Goal: Information Seeking & Learning: Check status

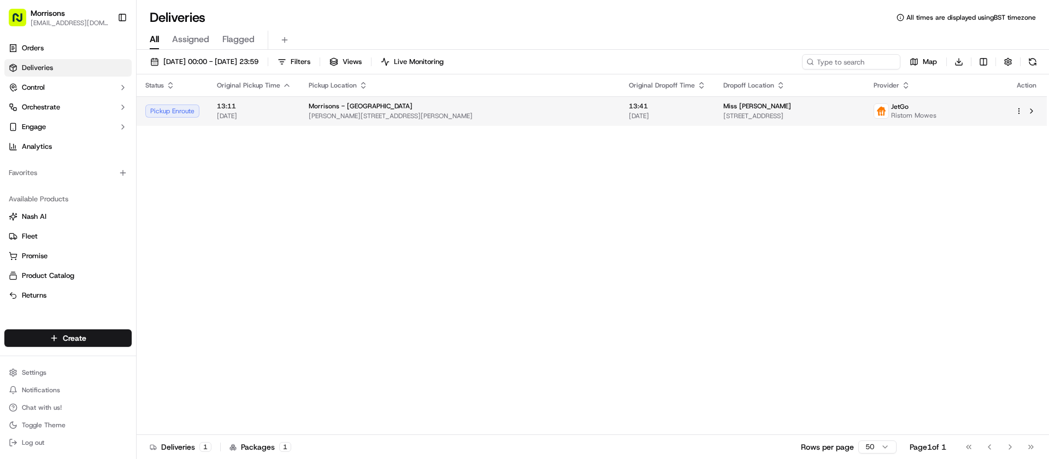
click at [284, 103] on span "13:11" at bounding box center [254, 106] width 74 height 9
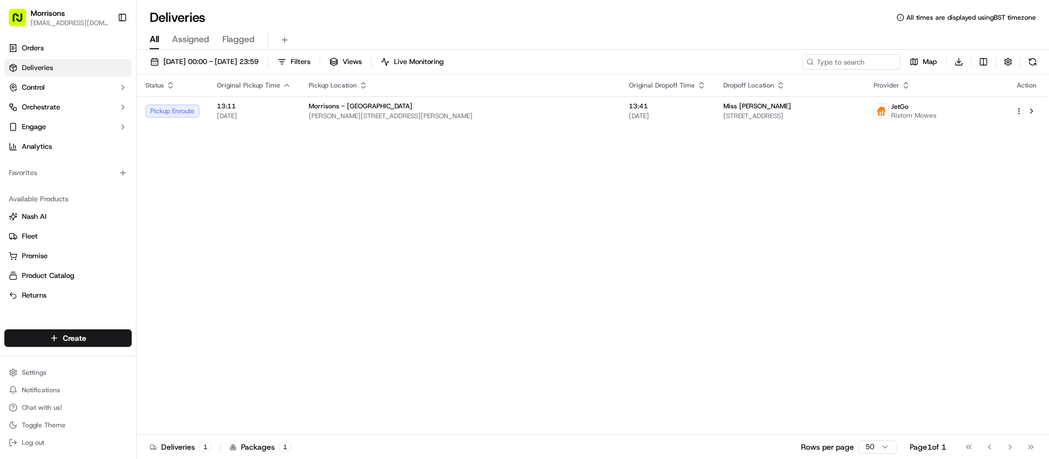
drag, startPoint x: 510, startPoint y: 220, endPoint x: 489, endPoint y: 214, distance: 22.1
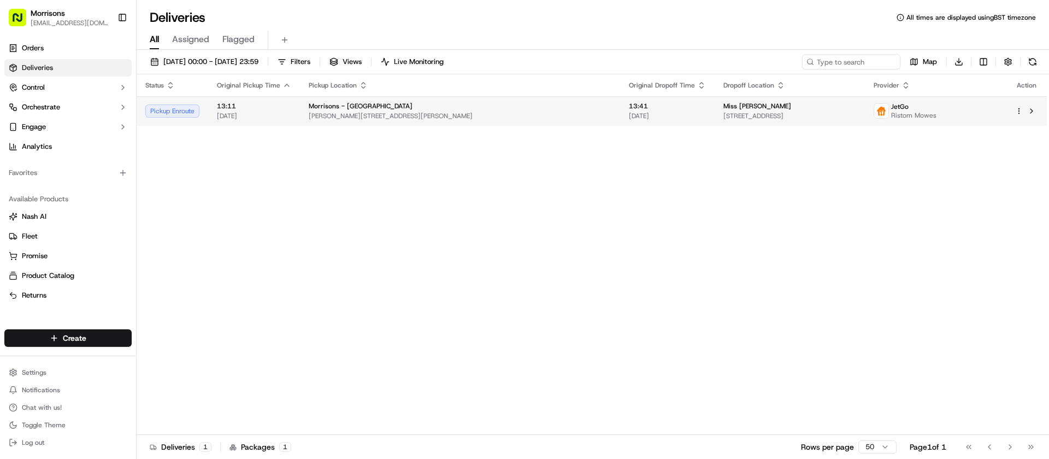
click at [379, 117] on span "[PERSON_NAME][STREET_ADDRESS][PERSON_NAME]" at bounding box center [460, 115] width 303 height 9
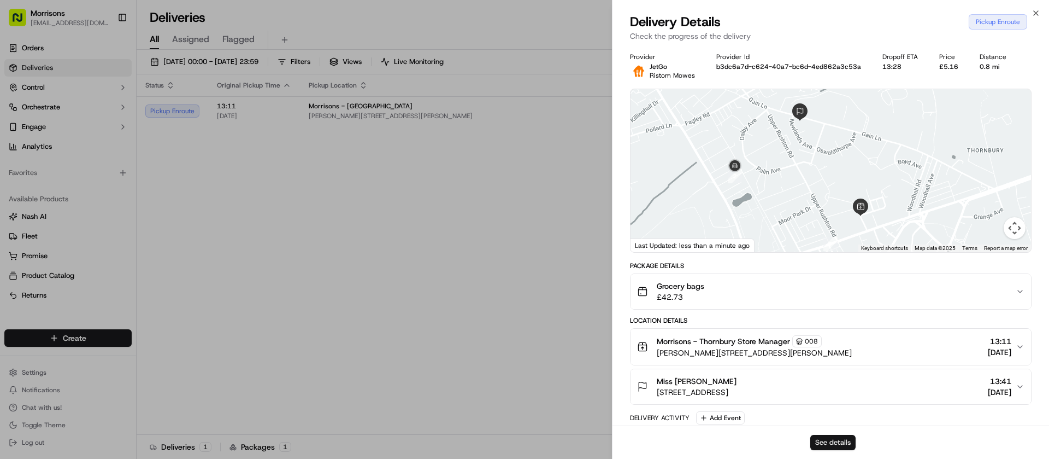
click at [823, 435] on button "See details" at bounding box center [833, 442] width 45 height 15
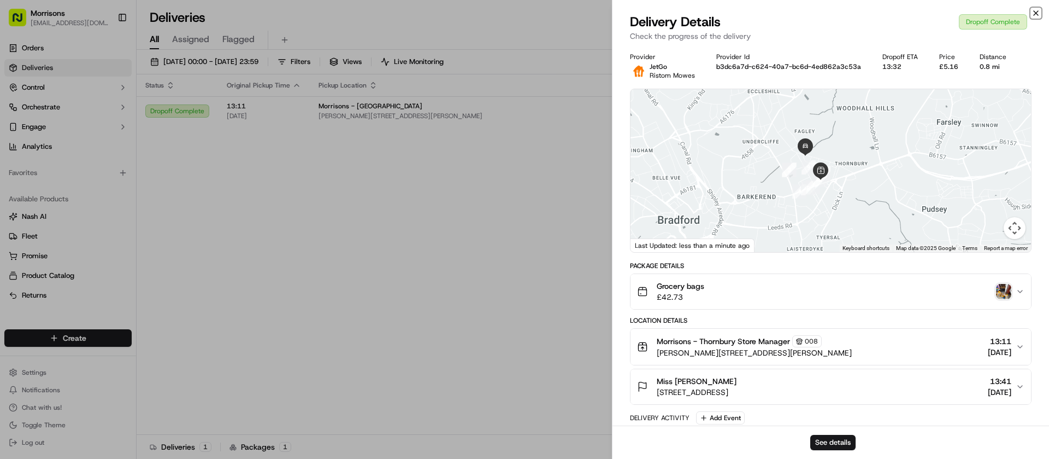
click at [1034, 15] on icon "button" at bounding box center [1036, 13] width 4 height 4
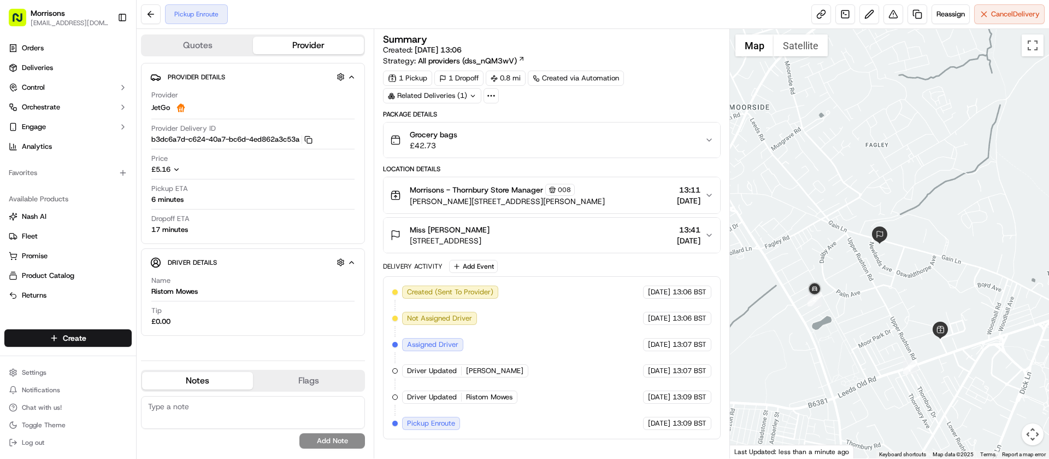
drag, startPoint x: 834, startPoint y: 356, endPoint x: 903, endPoint y: 309, distance: 83.4
click at [903, 309] on div at bounding box center [890, 243] width 320 height 429
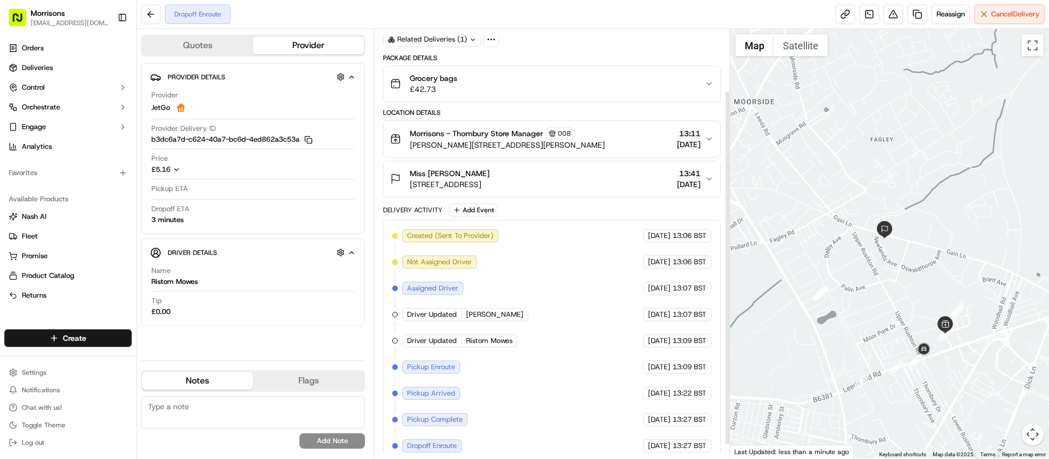
scroll to position [82, 0]
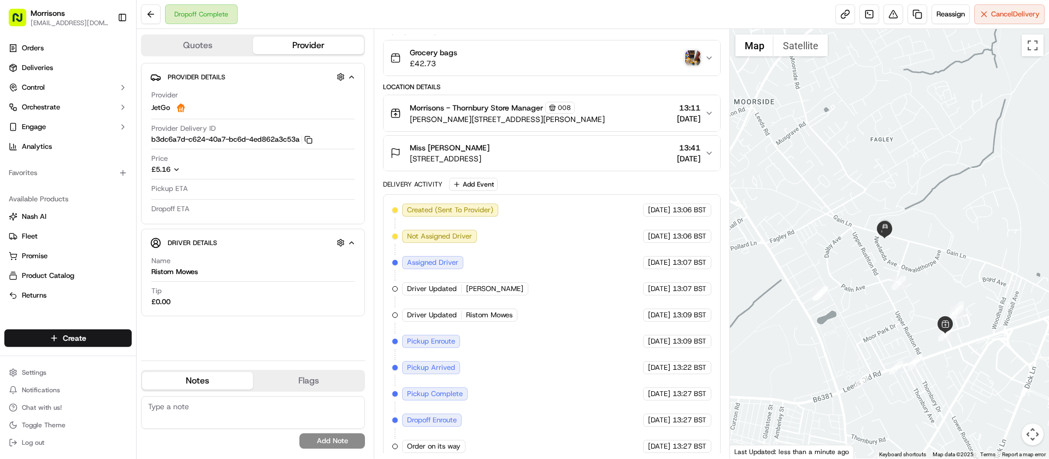
click at [688, 60] on img "button" at bounding box center [692, 57] width 15 height 15
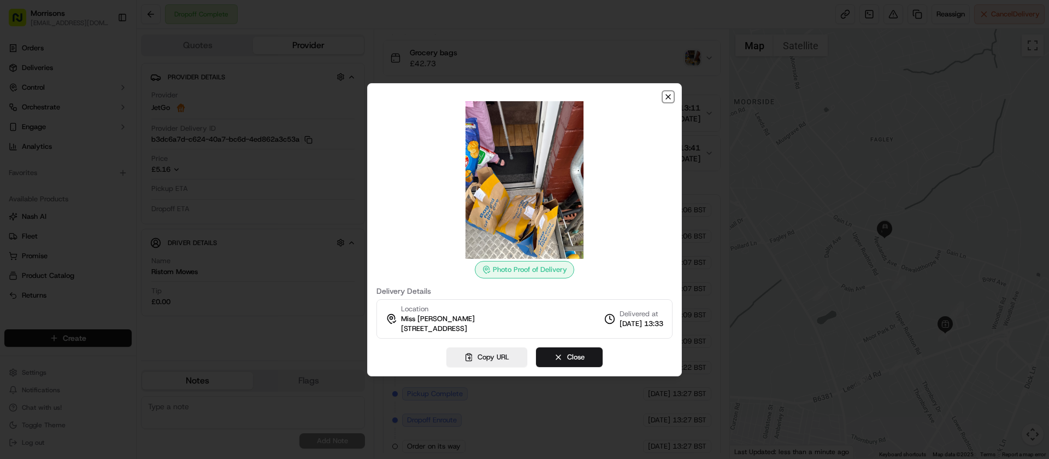
click at [664, 95] on icon "button" at bounding box center [668, 96] width 9 height 9
